Goal: Check status: Check status

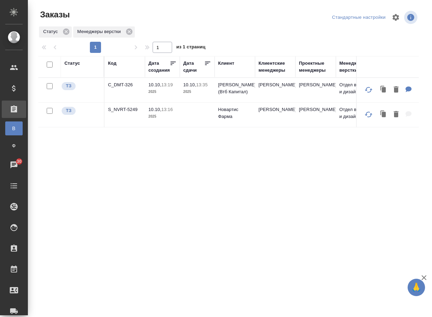
click at [116, 65] on div "Код" at bounding box center [112, 63] width 8 height 7
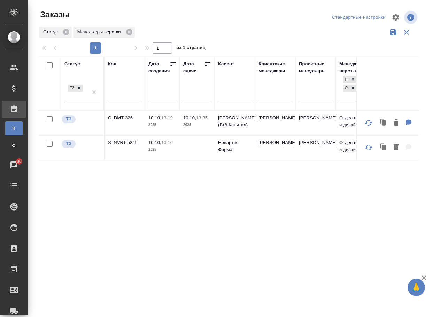
drag, startPoint x: 408, startPoint y: 31, endPoint x: 402, endPoint y: 35, distance: 7.2
click at [407, 31] on icon "button" at bounding box center [406, 32] width 5 height 5
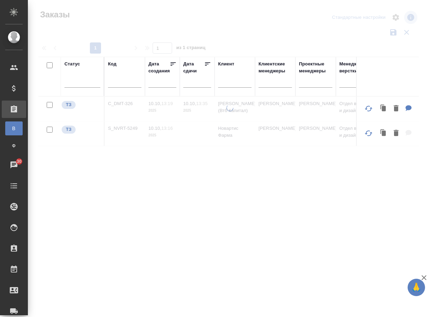
click at [117, 83] on input "text" at bounding box center [124, 83] width 33 height 9
paste input "S_Haier-838"
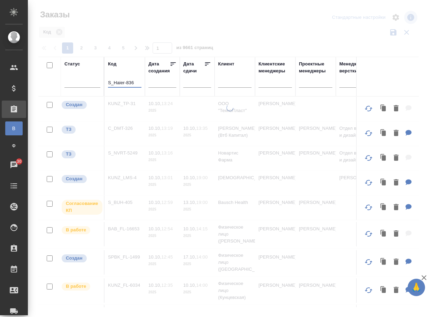
type input "S_Haier-836"
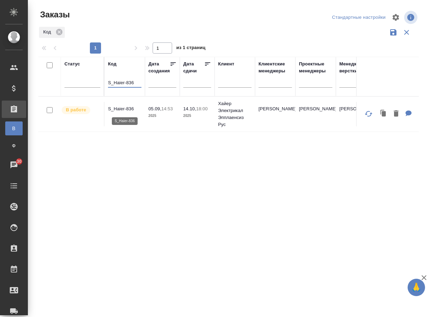
click at [131, 108] on p "S_Haier-836" at bounding box center [124, 108] width 33 height 7
